Goal: Information Seeking & Learning: Learn about a topic

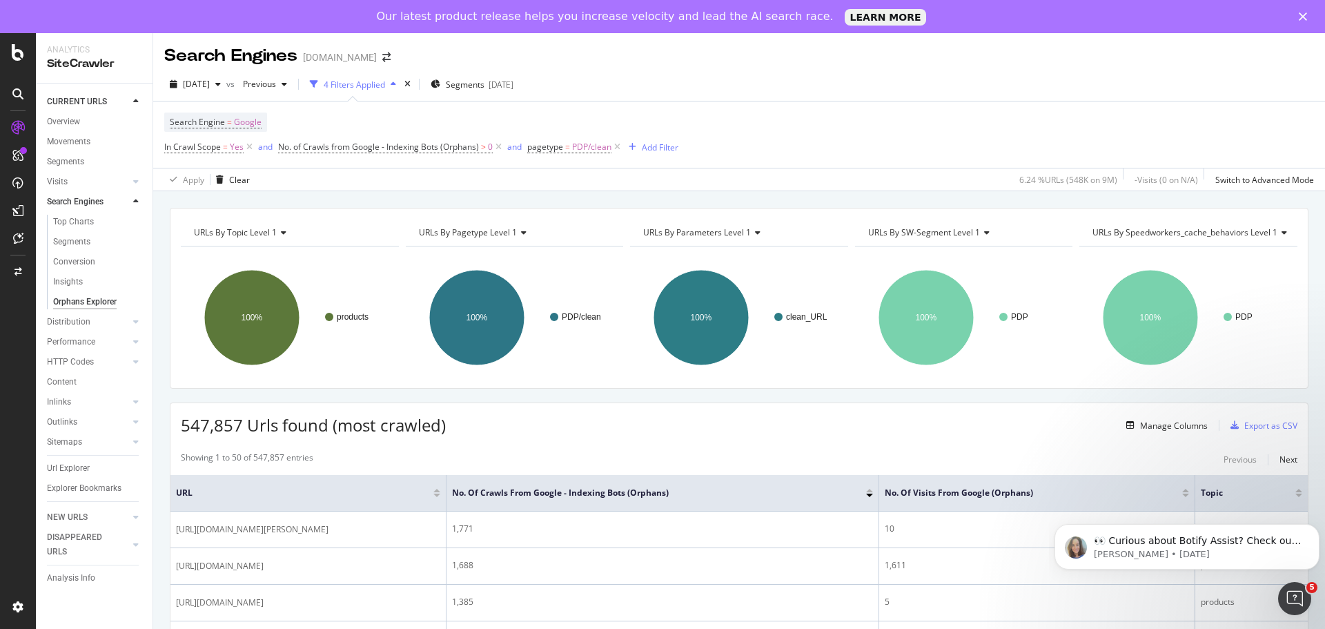
drag, startPoint x: 66, startPoint y: 520, endPoint x: 774, endPoint y: 304, distance: 740.6
click at [66, 520] on div "NEW URLS" at bounding box center [67, 517] width 41 height 14
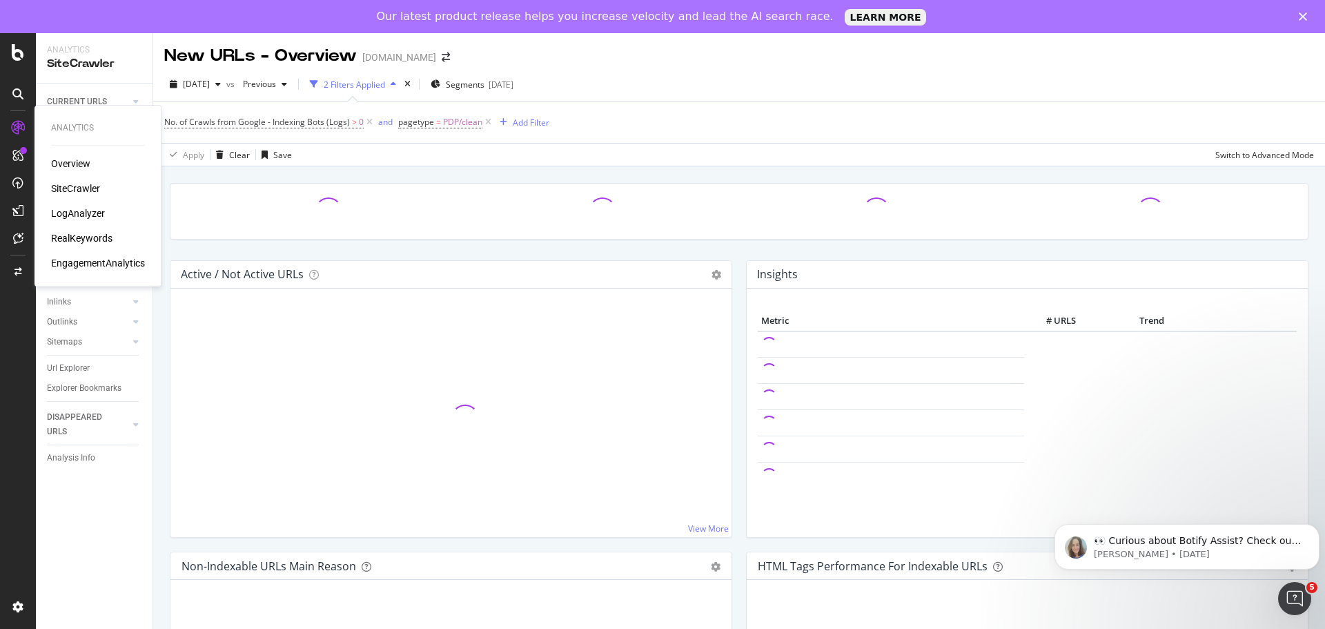
click at [57, 162] on div "Overview" at bounding box center [70, 164] width 39 height 14
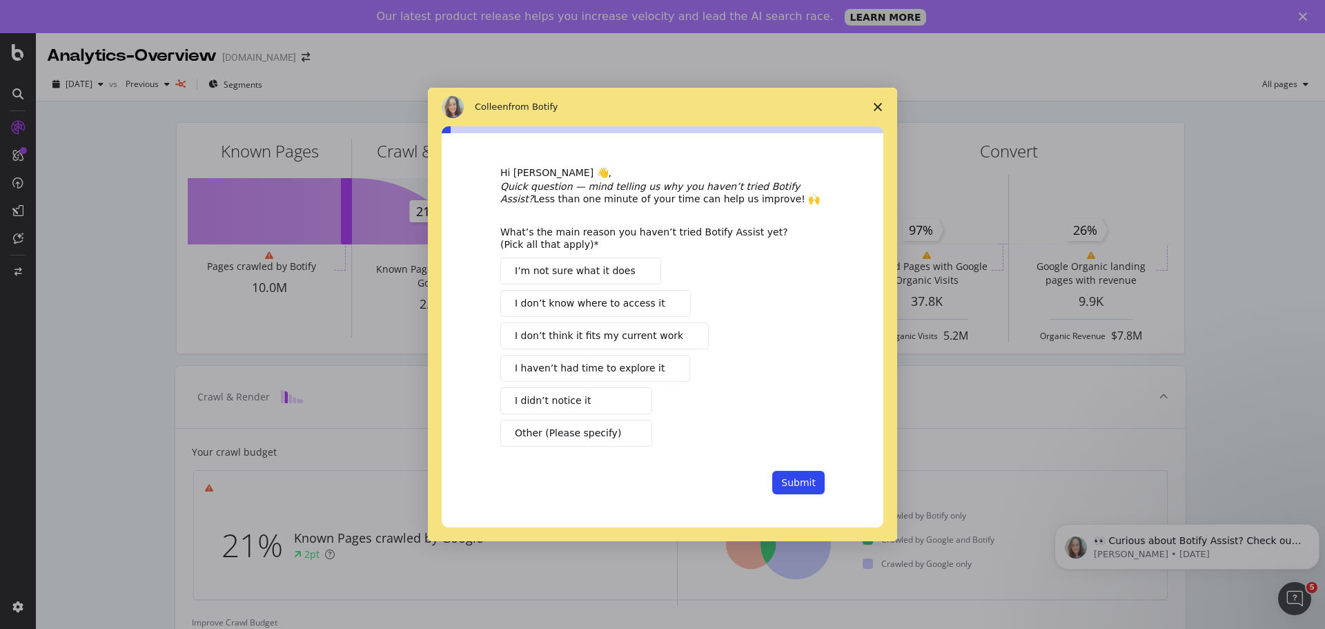
click at [880, 107] on icon "Close survey" at bounding box center [878, 107] width 8 height 8
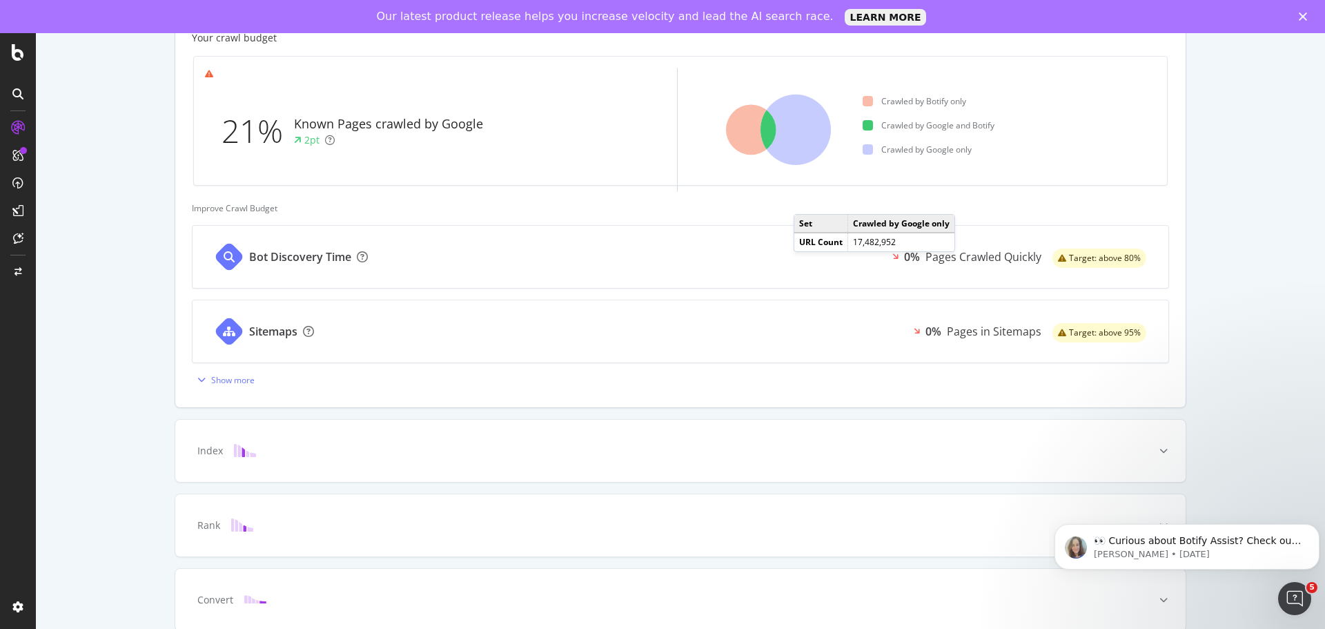
scroll to position [345, 0]
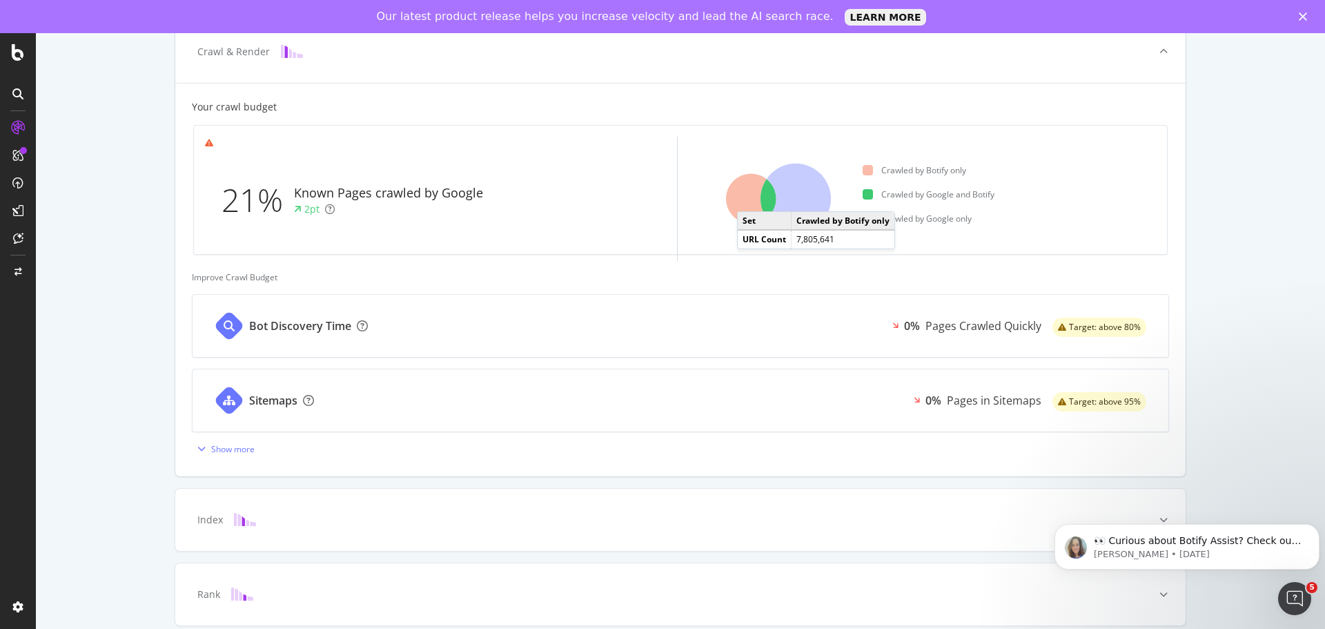
click at [745, 197] on icon at bounding box center [751, 199] width 50 height 50
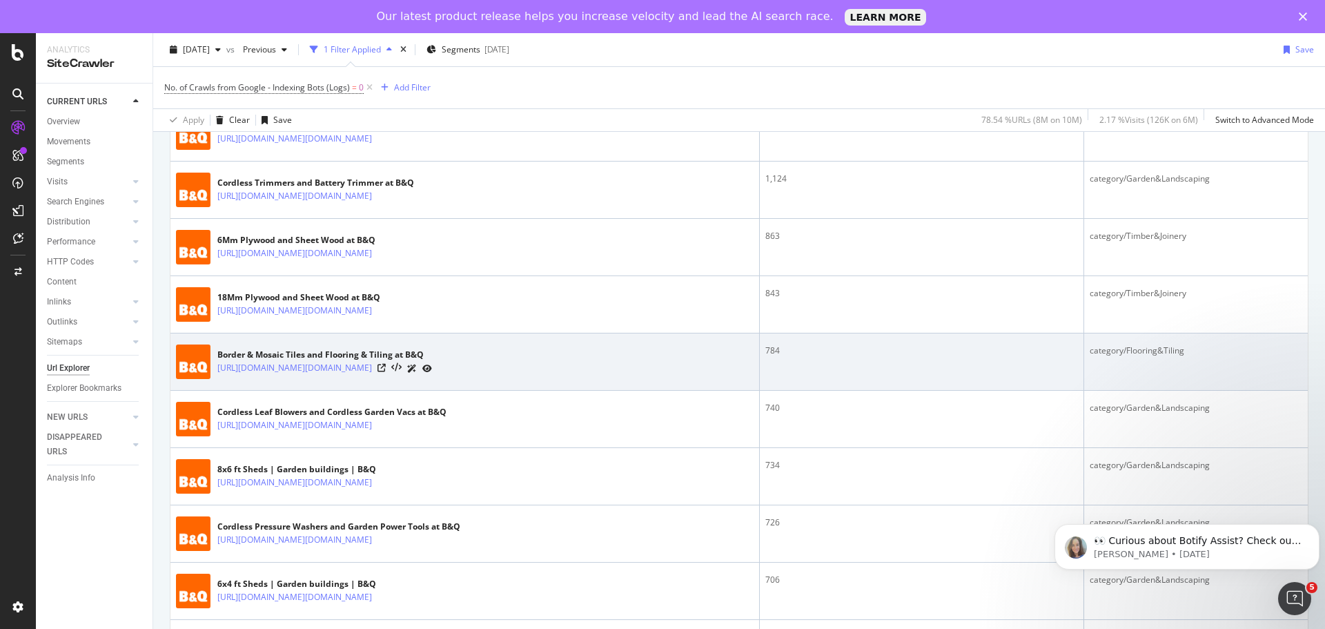
scroll to position [759, 0]
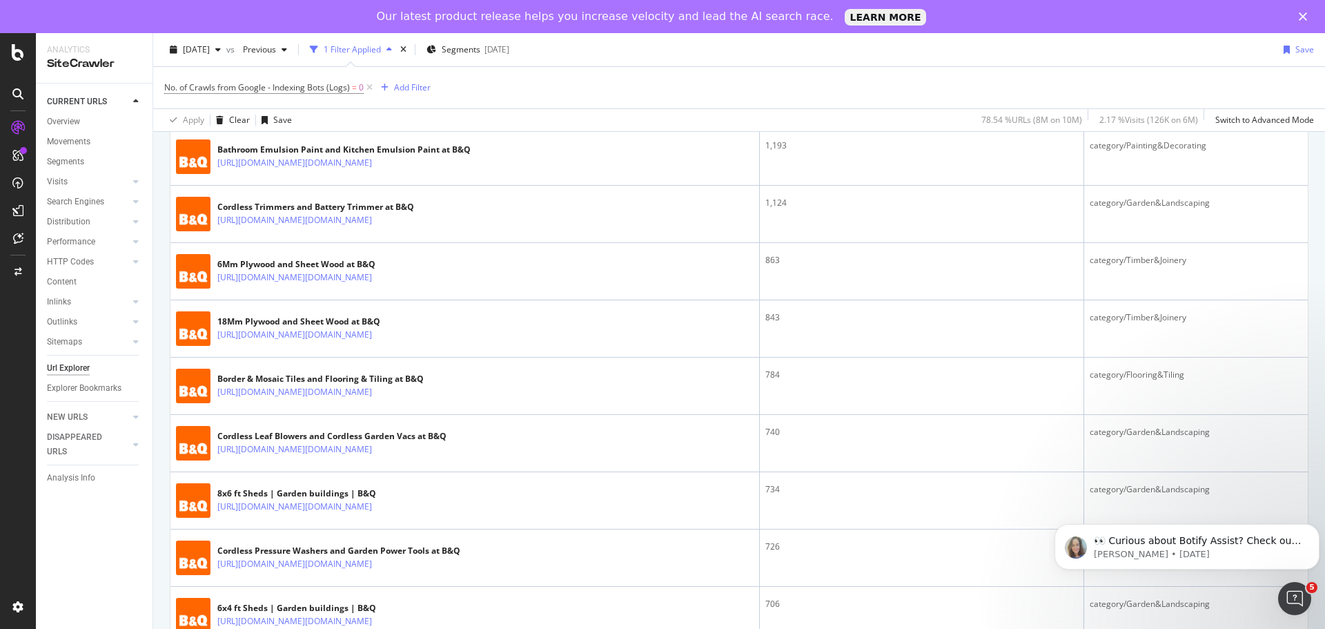
click at [789, 77] on div "No. of Crawls from Google - Indexing Bots (Logs) = 0 Add Filter" at bounding box center [739, 87] width 1150 height 41
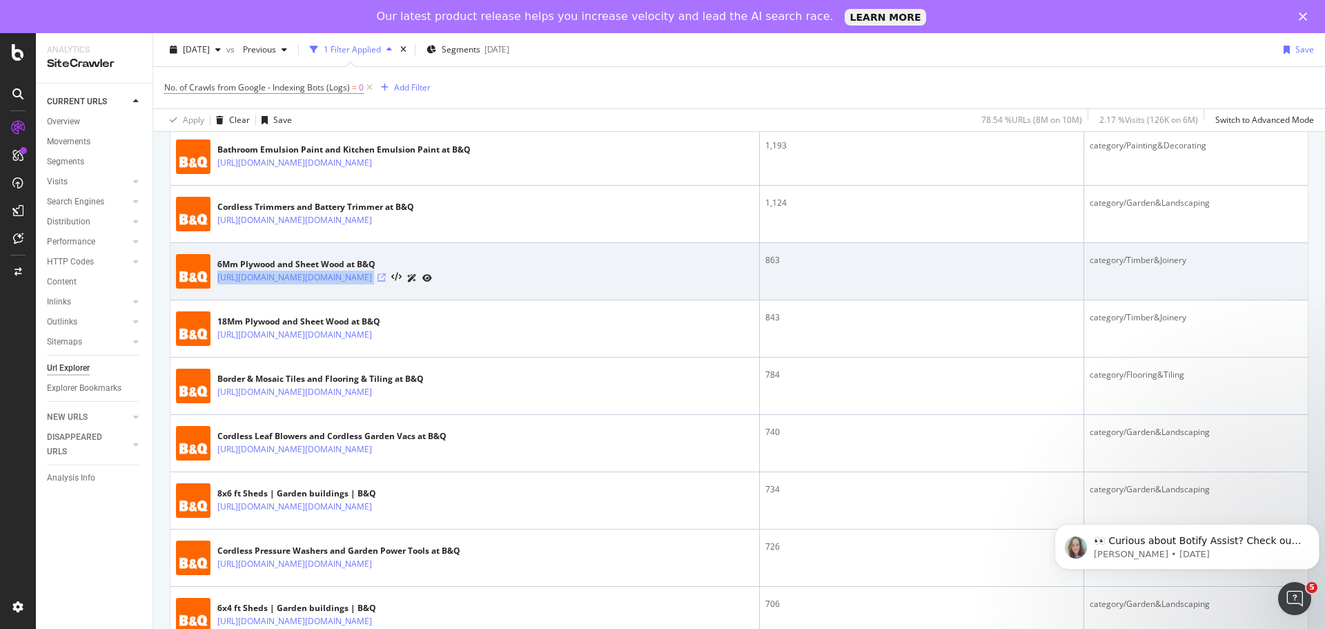
drag, startPoint x: 215, startPoint y: 294, endPoint x: 536, endPoint y: 297, distance: 320.9
click at [536, 288] on div "6Mm Plywood and Sheet Wood at B&Q [URL][DOMAIN_NAME][DOMAIN_NAME]" at bounding box center [465, 271] width 578 height 34
copy div "[URL][DOMAIN_NAME][DOMAIN_NAME]"
